Goal: Information Seeking & Learning: Learn about a topic

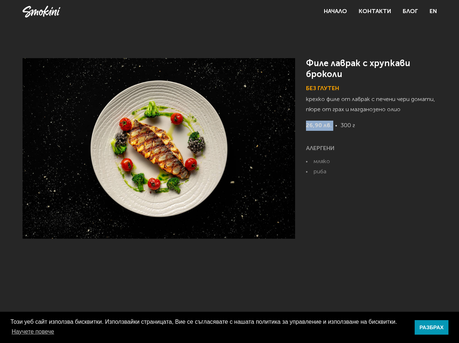
drag, startPoint x: 303, startPoint y: 124, endPoint x: 340, endPoint y: 133, distance: 37.8
click at [340, 133] on div "Филе лаврак с хрупкави броколи Без Глутен крехко филе от лаврак с печени чери д…" at bounding box center [230, 148] width 414 height 181
click at [352, 132] on p "26,90 лв. 300 г" at bounding box center [371, 132] width 131 height 23
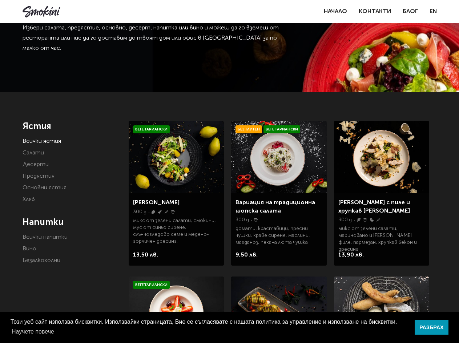
scroll to position [73, 0]
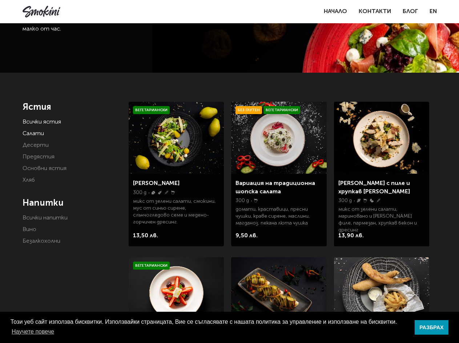
click at [40, 134] on link "Салати" at bounding box center [33, 134] width 21 height 6
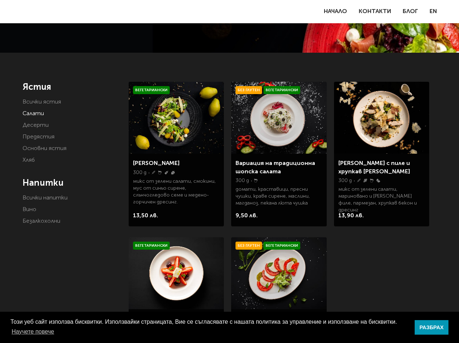
scroll to position [73, 0]
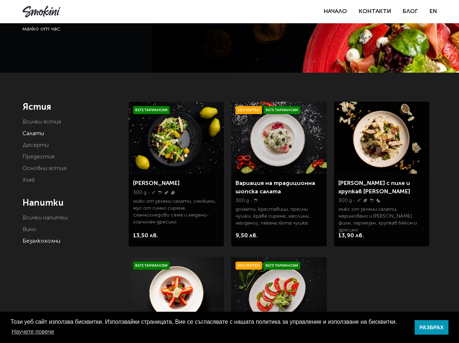
click at [45, 241] on link "Безалкохолни" at bounding box center [42, 241] width 38 height 6
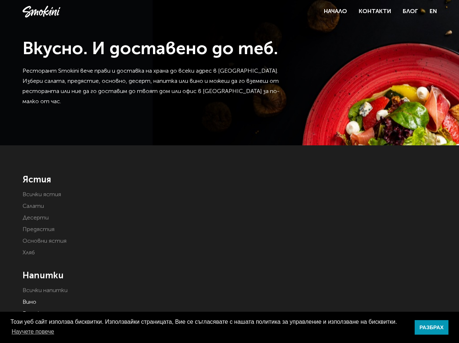
click at [35, 299] on li "Вино" at bounding box center [71, 302] width 96 height 10
click at [33, 301] on link "Вино" at bounding box center [30, 302] width 14 height 6
click at [32, 216] on link "Десерти" at bounding box center [36, 218] width 26 height 6
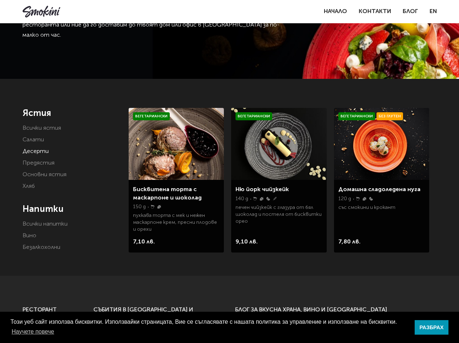
scroll to position [73, 0]
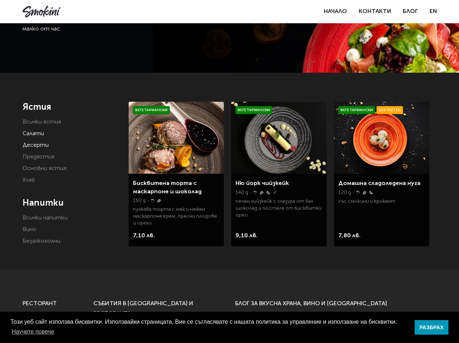
click at [37, 136] on link "Салати" at bounding box center [33, 134] width 21 height 6
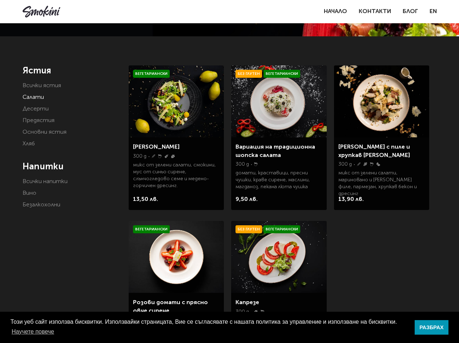
scroll to position [145, 0]
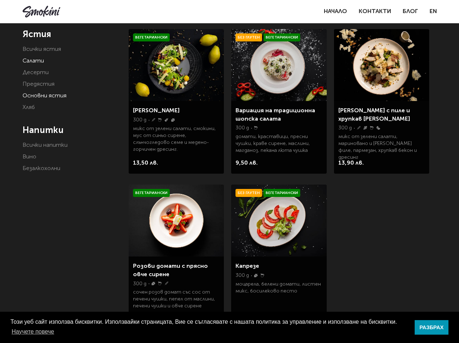
click at [39, 95] on link "Основни ястия" at bounding box center [45, 96] width 44 height 6
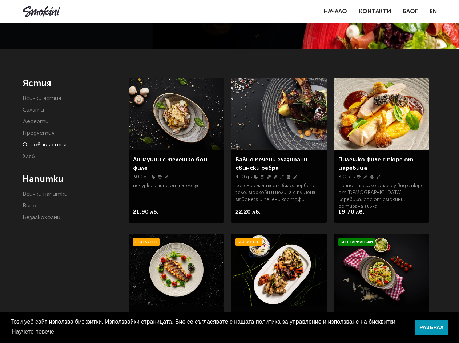
scroll to position [109, 0]
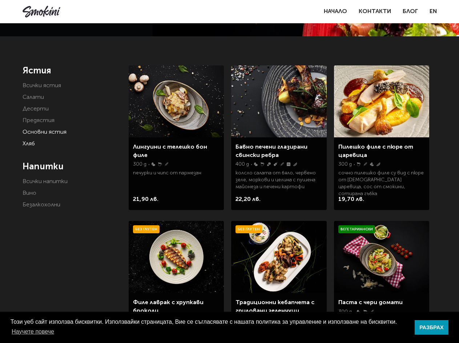
click at [29, 145] on link "Хляб" at bounding box center [29, 144] width 12 height 6
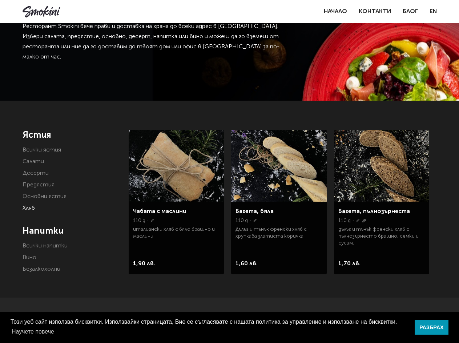
scroll to position [36, 0]
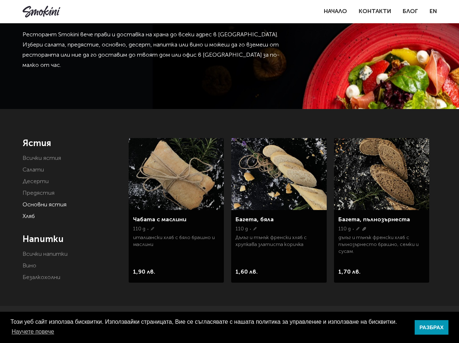
click at [34, 203] on link "Основни ястия" at bounding box center [45, 205] width 44 height 6
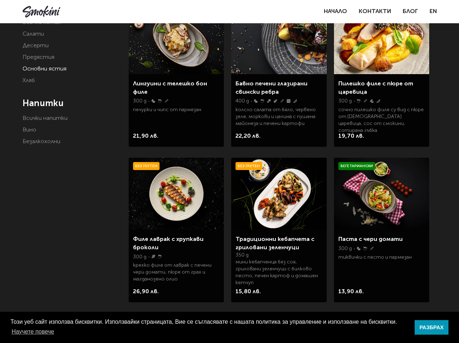
scroll to position [182, 0]
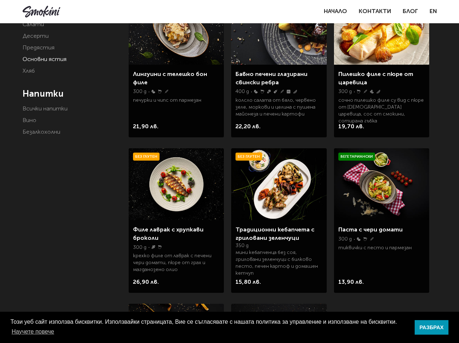
click at [291, 181] on img at bounding box center [278, 184] width 95 height 72
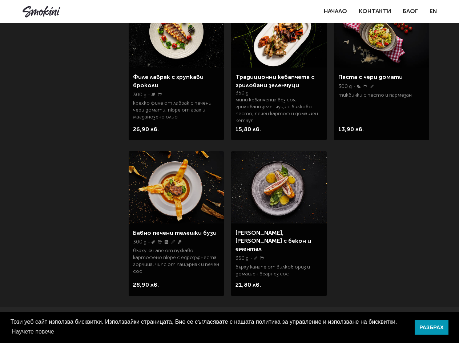
scroll to position [363, 0]
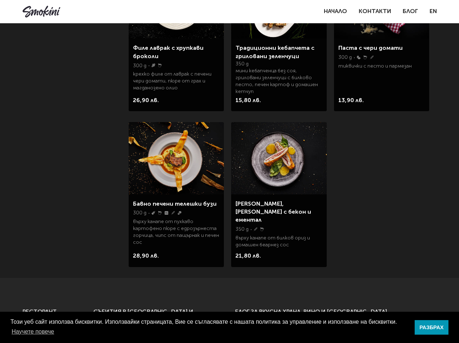
click at [285, 160] on img at bounding box center [278, 158] width 95 height 72
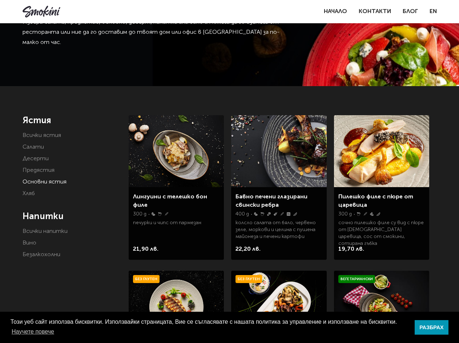
scroll to position [36, 0]
